Goal: Task Accomplishment & Management: Use online tool/utility

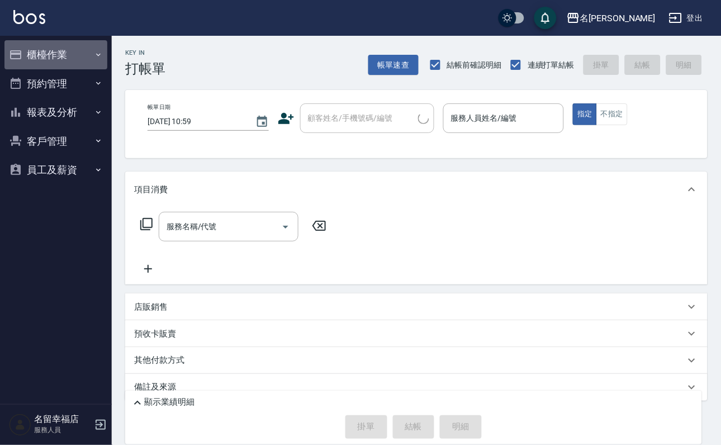
click at [64, 59] on button "櫃檯作業" at bounding box center [55, 54] width 103 height 29
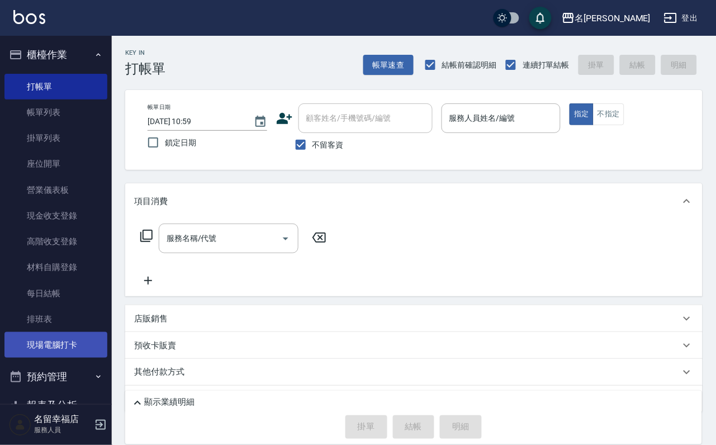
click at [49, 357] on link "現場電腦打卡" at bounding box center [55, 345] width 103 height 26
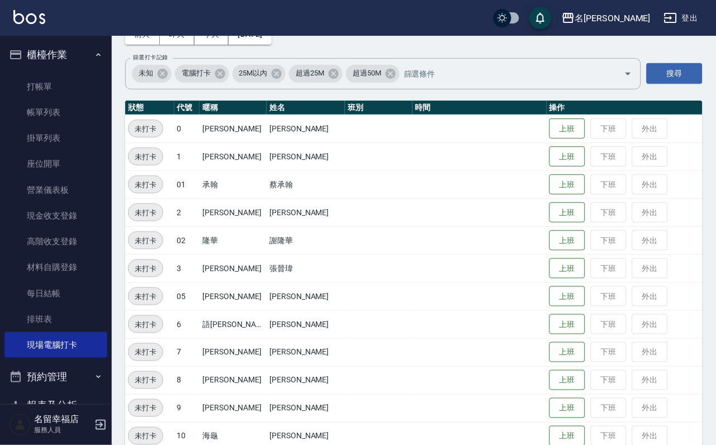
scroll to position [168, 0]
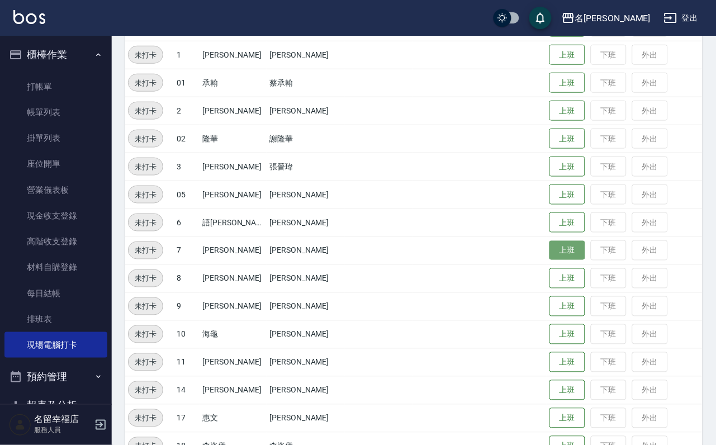
click at [564, 256] on button "上班" at bounding box center [568, 251] width 36 height 20
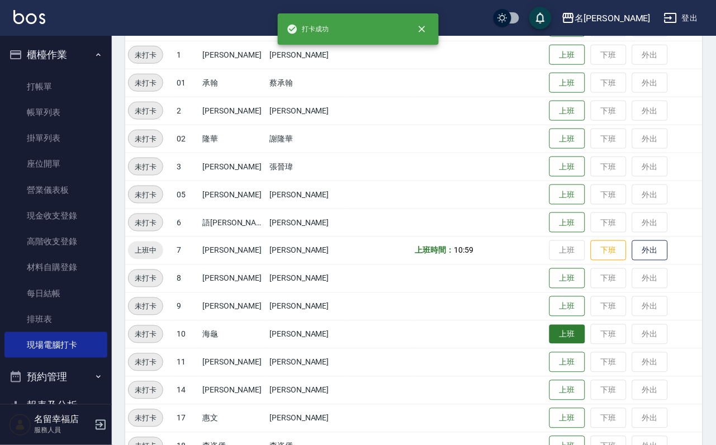
click at [558, 344] on button "上班" at bounding box center [568, 335] width 36 height 20
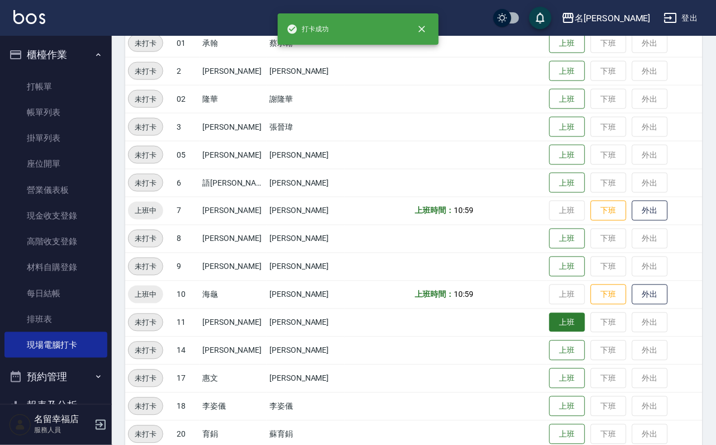
scroll to position [252, 0]
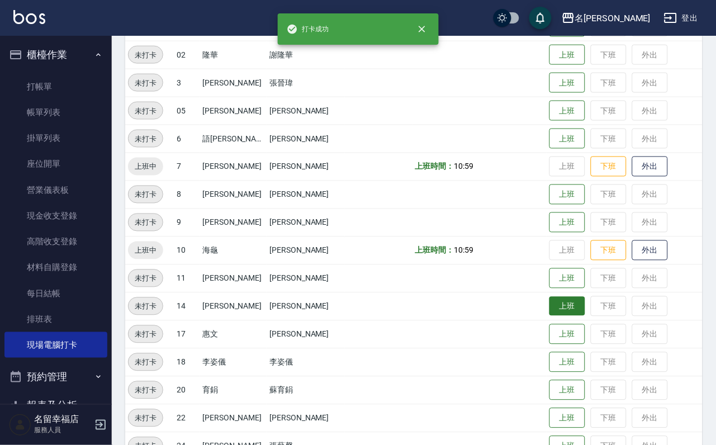
click at [573, 316] on button "上班" at bounding box center [568, 307] width 36 height 20
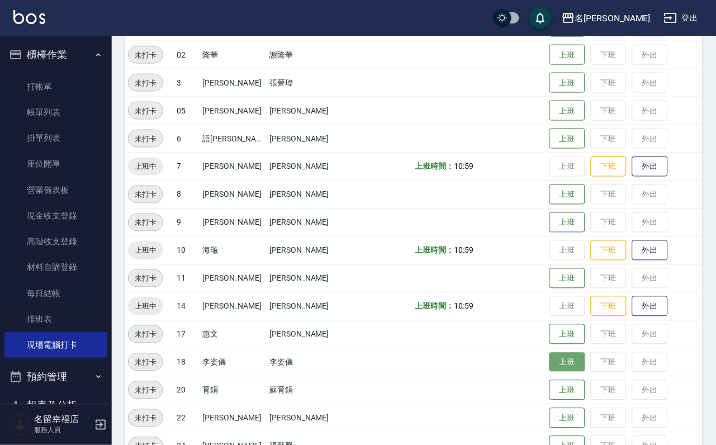
click at [565, 362] on button "上班" at bounding box center [568, 363] width 36 height 20
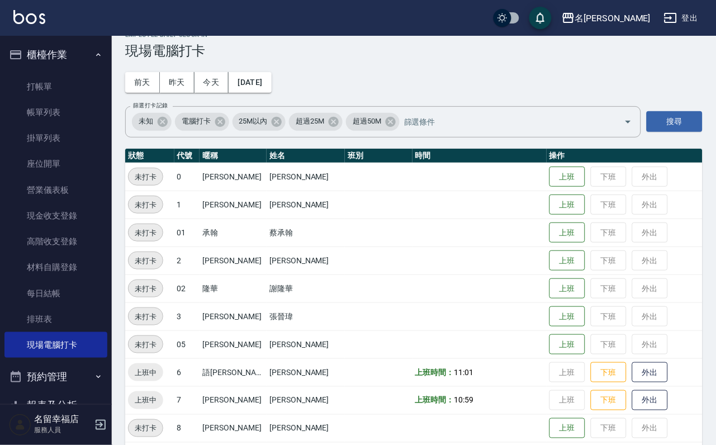
scroll to position [0, 0]
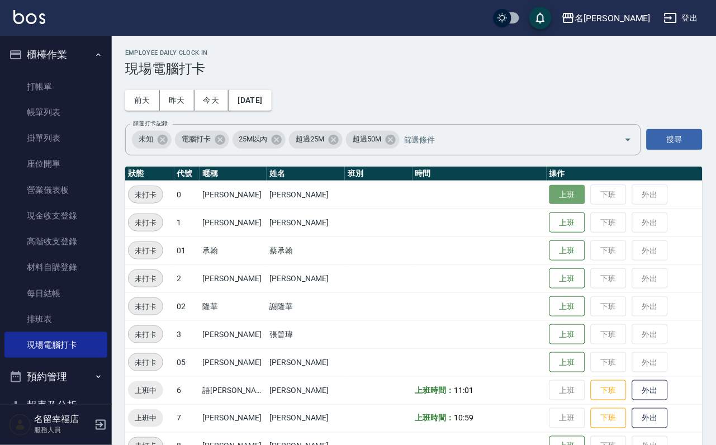
click at [550, 196] on button "上班" at bounding box center [568, 195] width 36 height 20
